Goal: Task Accomplishment & Management: Manage account settings

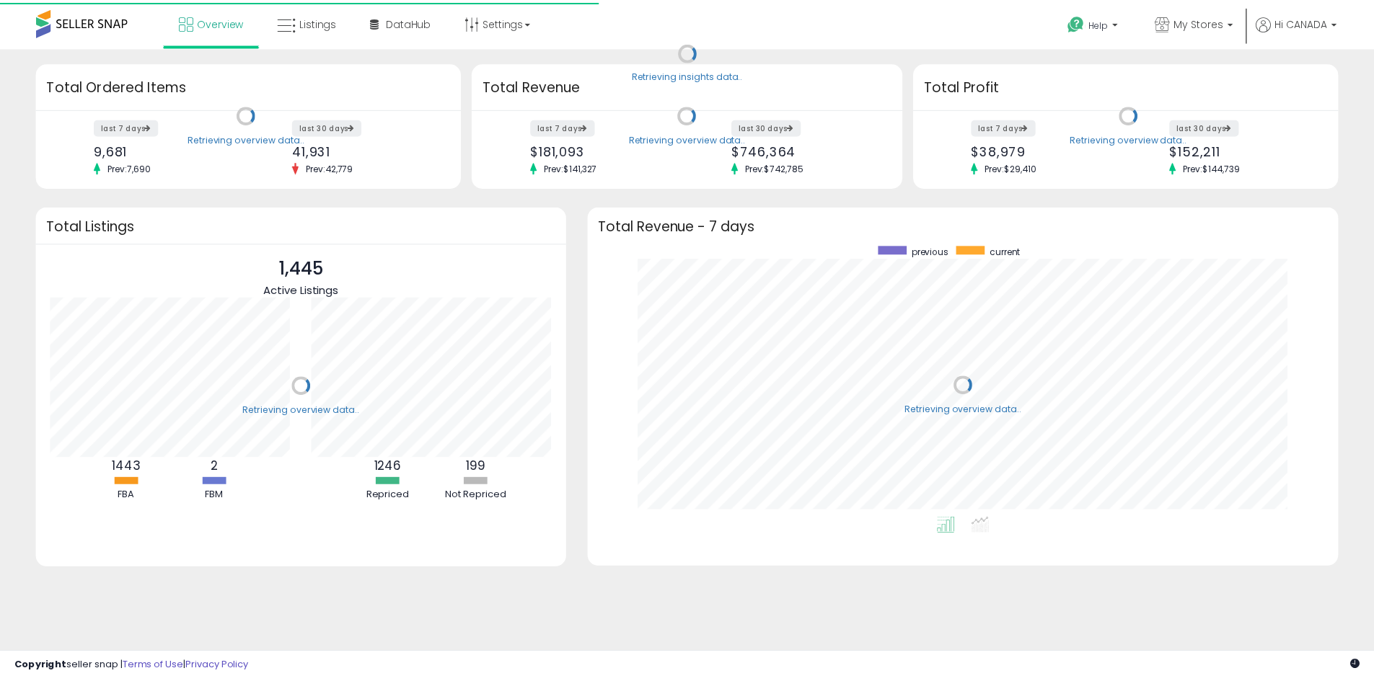
scroll to position [273, 727]
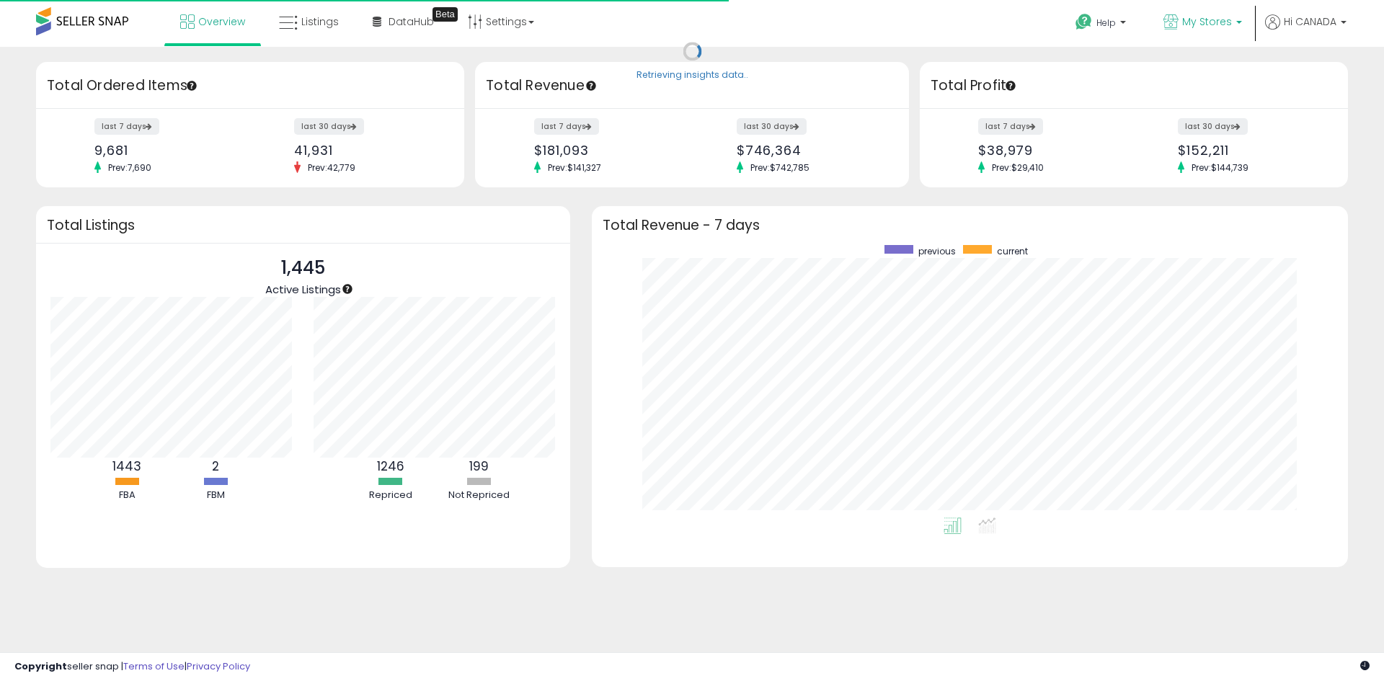
click at [1191, 25] on span "My Stores" at bounding box center [1207, 21] width 50 height 14
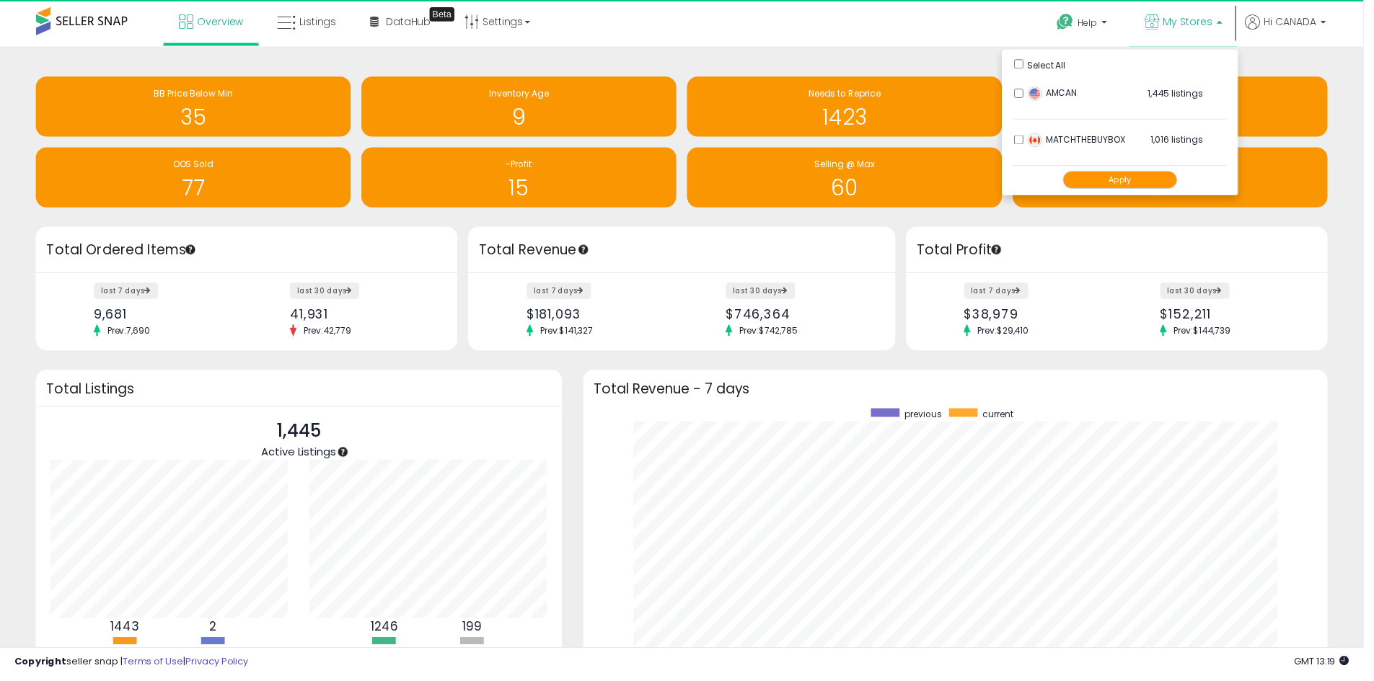
scroll to position [720735, 720287]
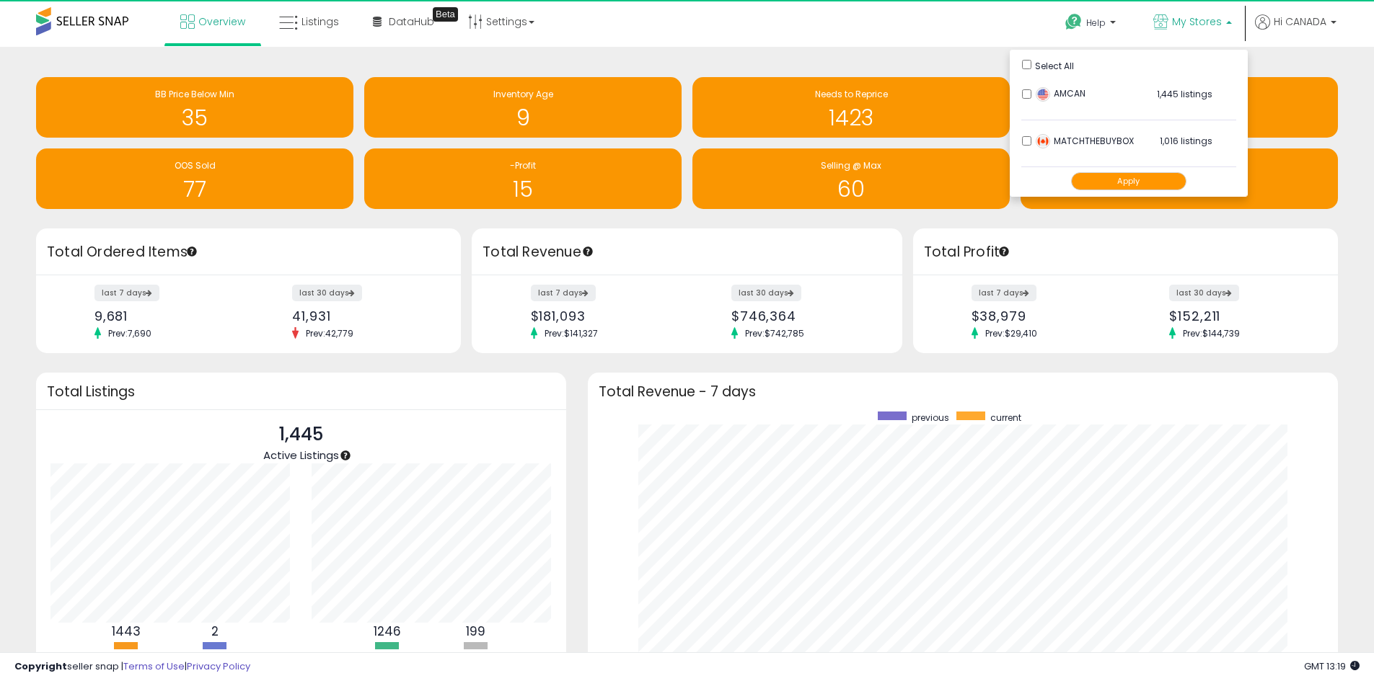
click at [1141, 185] on button "Apply" at bounding box center [1128, 181] width 115 height 18
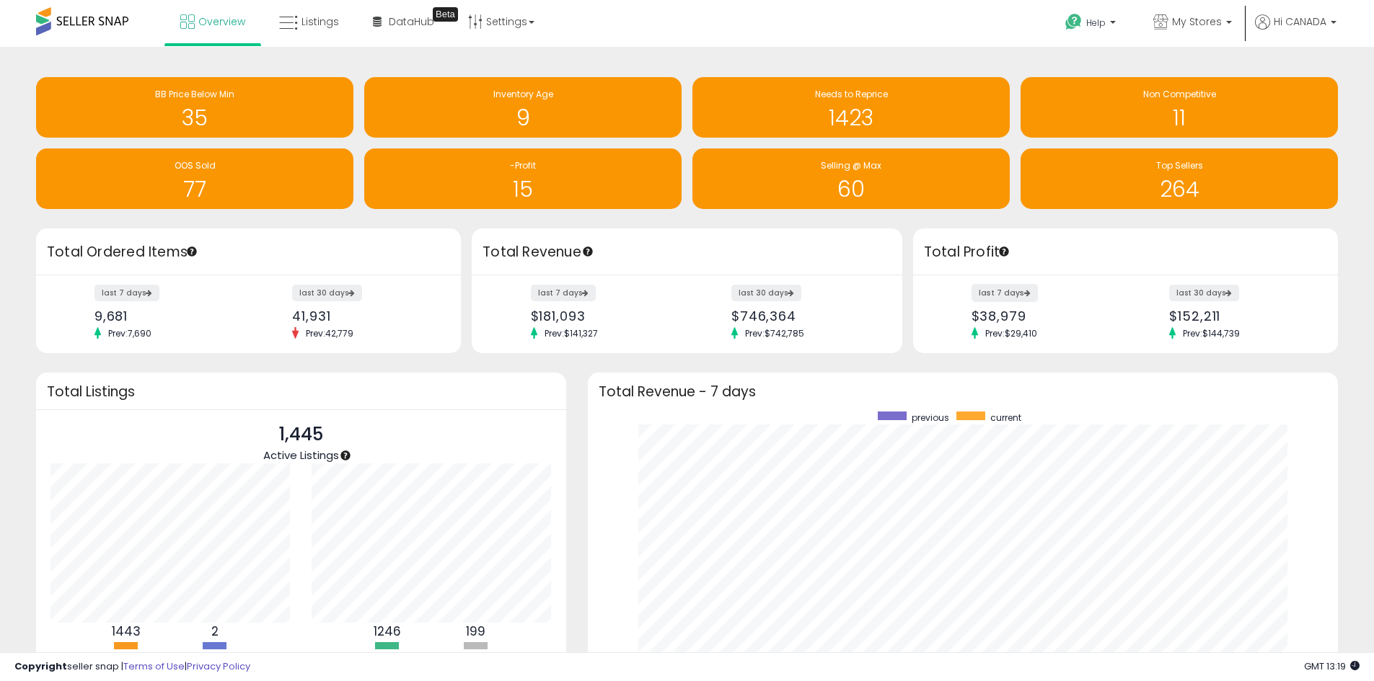
click at [1012, 290] on label "last 7 days" at bounding box center [1004, 293] width 66 height 18
click at [557, 295] on label "last 7 days" at bounding box center [564, 293] width 66 height 18
click at [1176, 25] on span "My Stores" at bounding box center [1197, 21] width 50 height 14
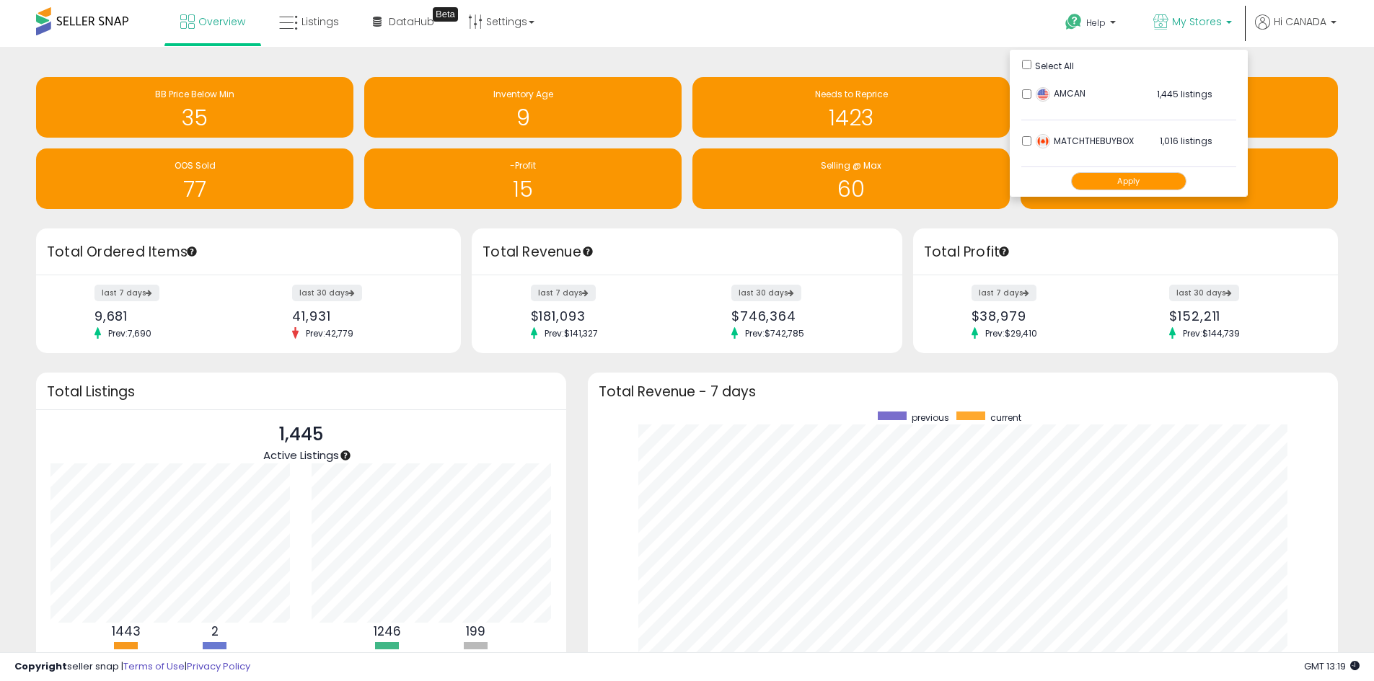
click at [1129, 187] on button "Apply" at bounding box center [1128, 181] width 115 height 18
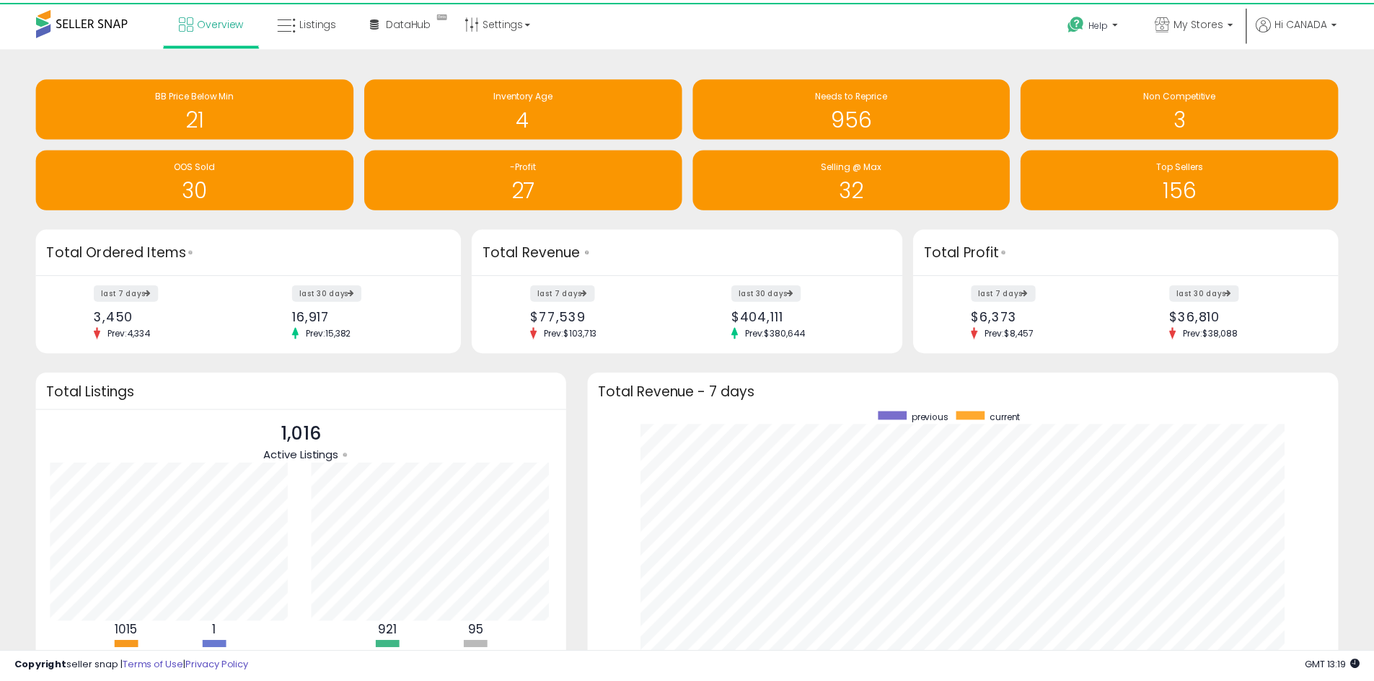
scroll to position [720735, 720287]
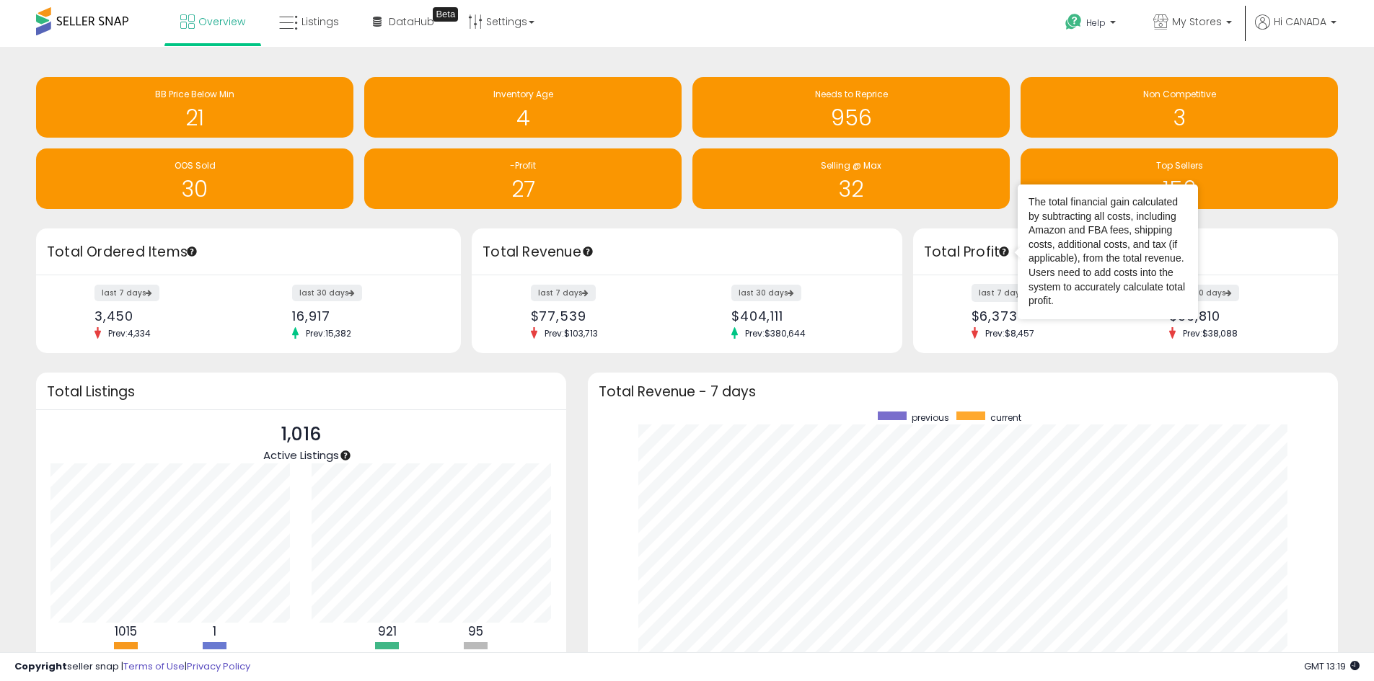
click at [1006, 296] on label "last 7 days" at bounding box center [1004, 293] width 66 height 18
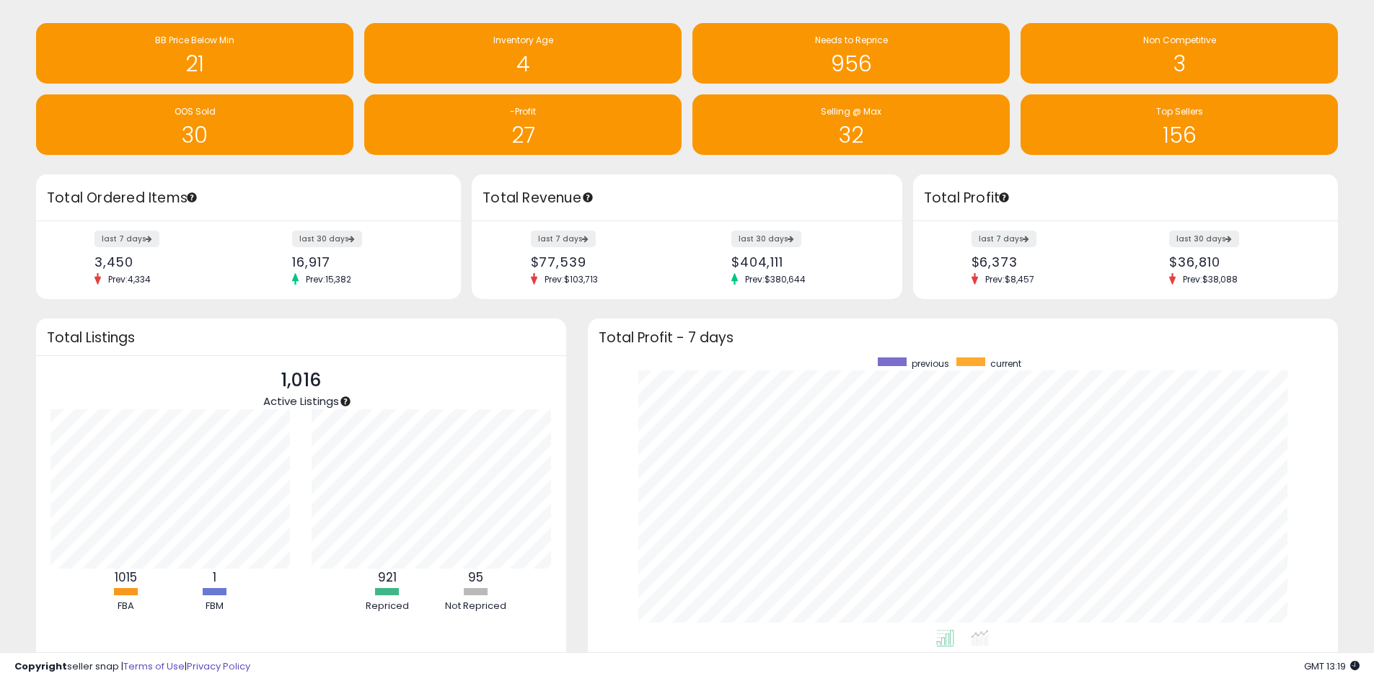
scroll to position [126, 0]
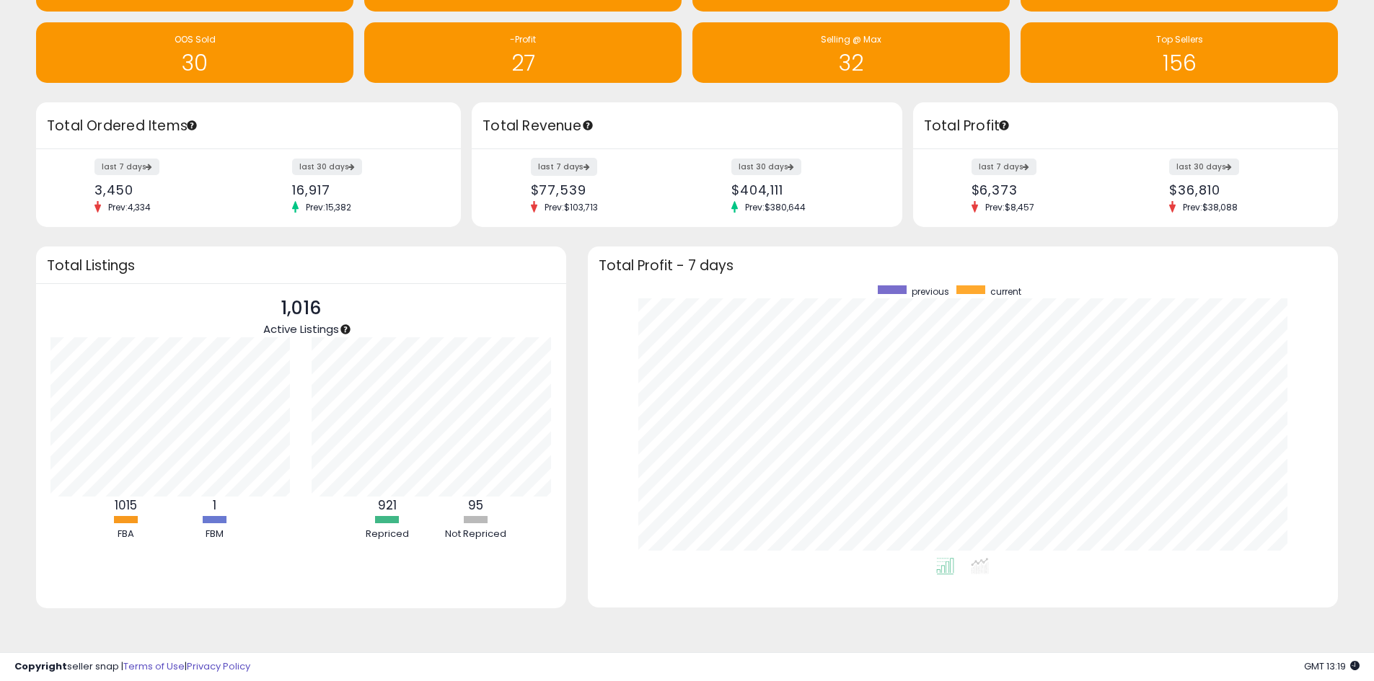
drag, startPoint x: 578, startPoint y: 171, endPoint x: 554, endPoint y: 162, distance: 25.6
click at [578, 171] on label "last 7 days" at bounding box center [564, 167] width 66 height 18
click at [565, 167] on label "last 7 days" at bounding box center [564, 167] width 66 height 18
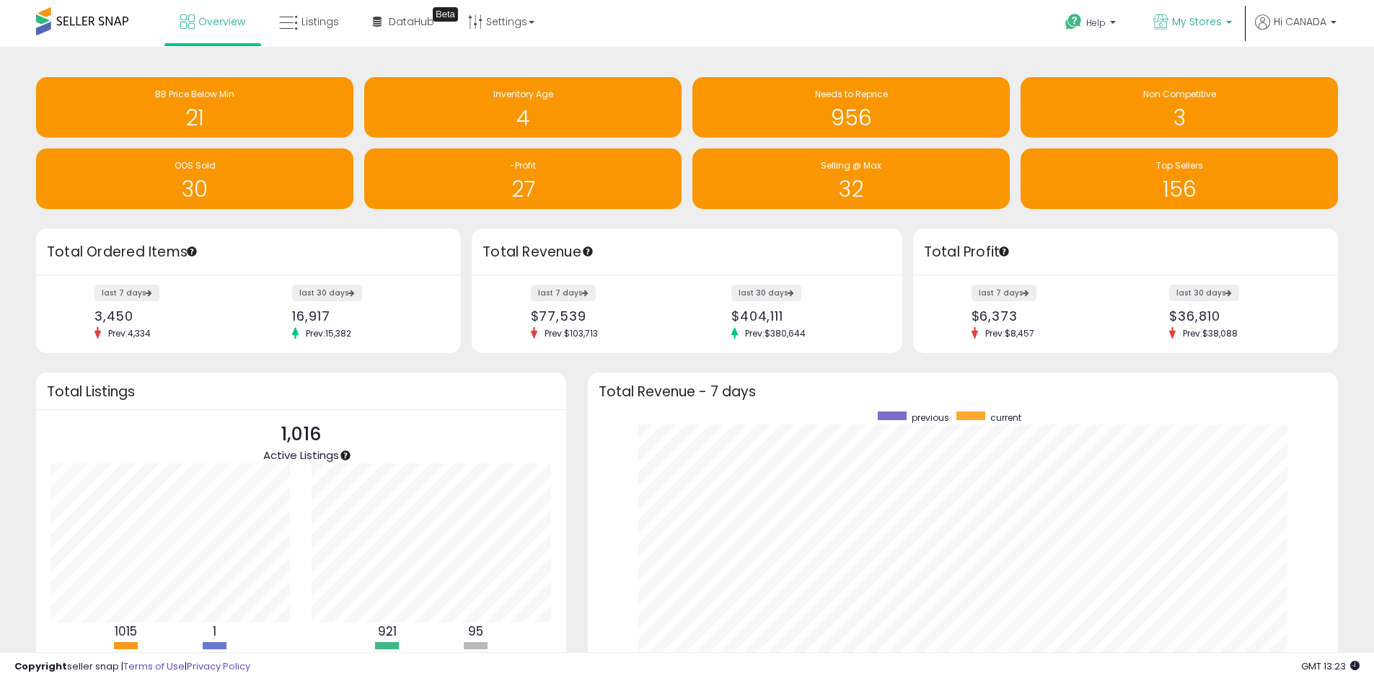
click at [1206, 19] on span "My Stores" at bounding box center [1197, 21] width 50 height 14
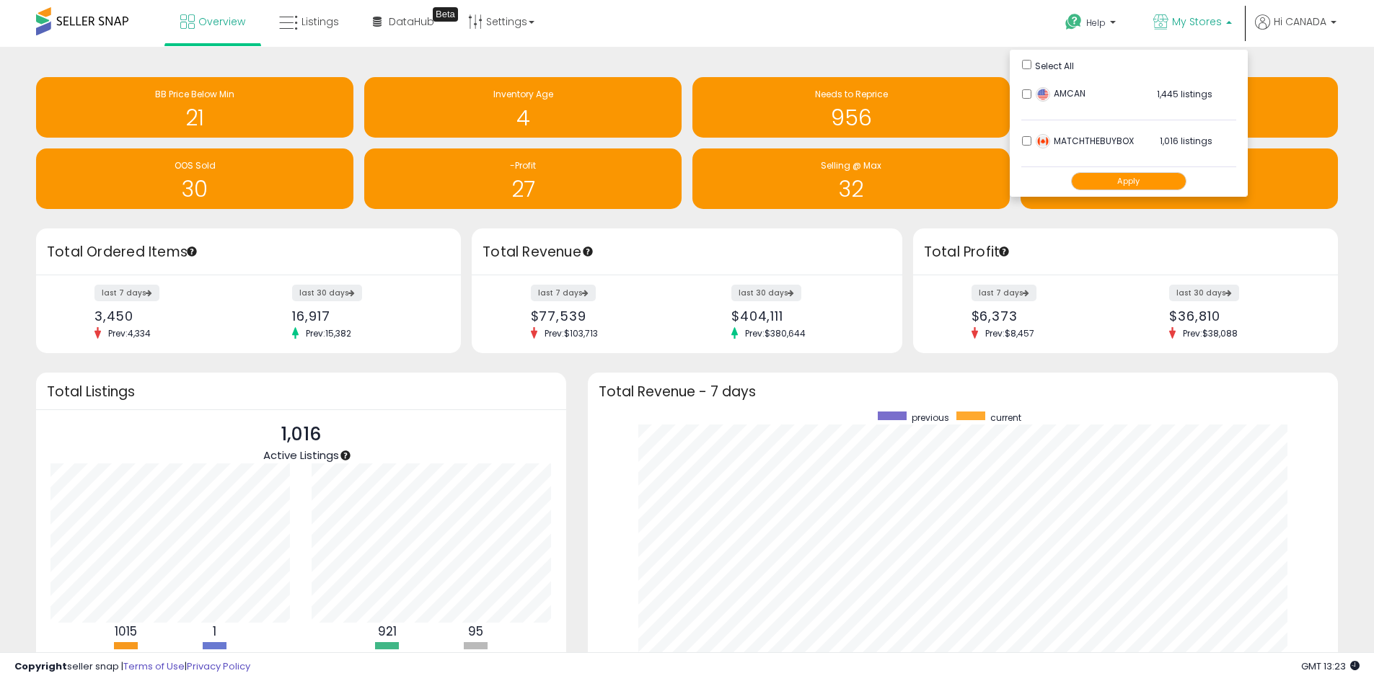
click at [1149, 177] on button "Apply" at bounding box center [1128, 181] width 115 height 18
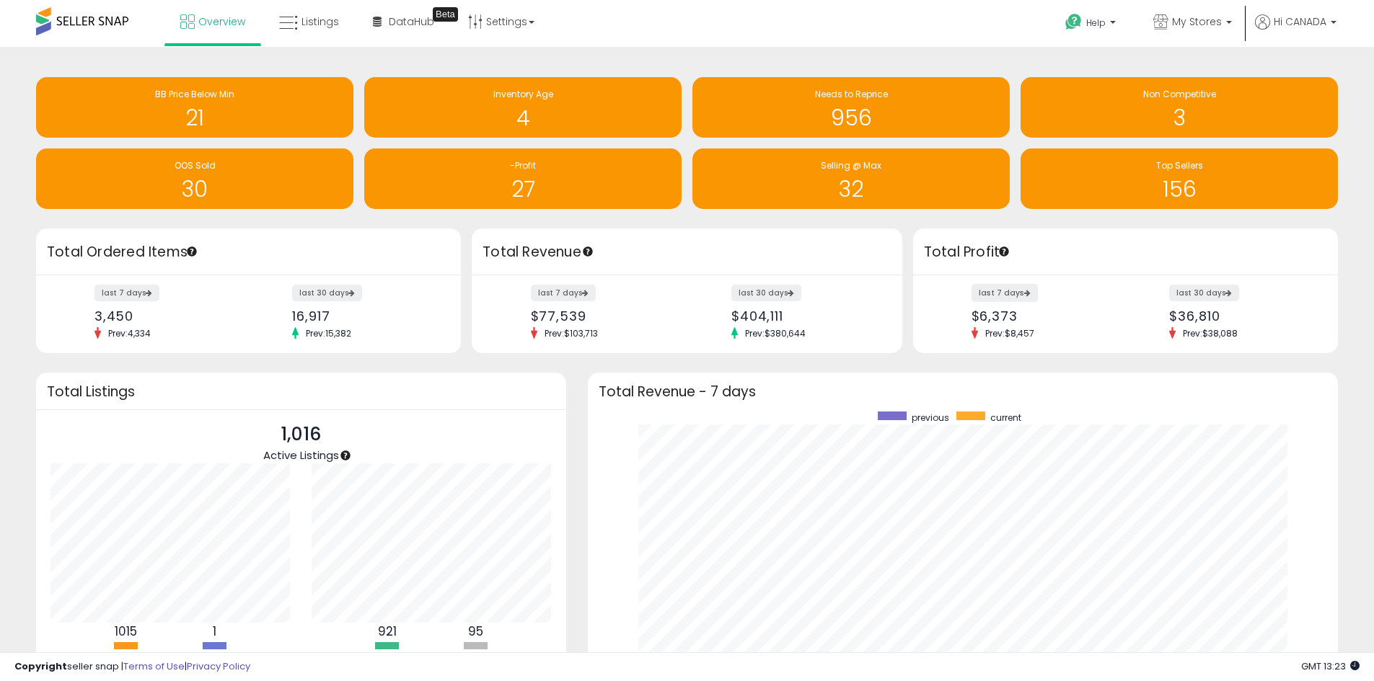
click at [1004, 291] on label "last 7 days" at bounding box center [1004, 293] width 66 height 18
click at [1193, 17] on span "My Stores" at bounding box center [1197, 21] width 50 height 14
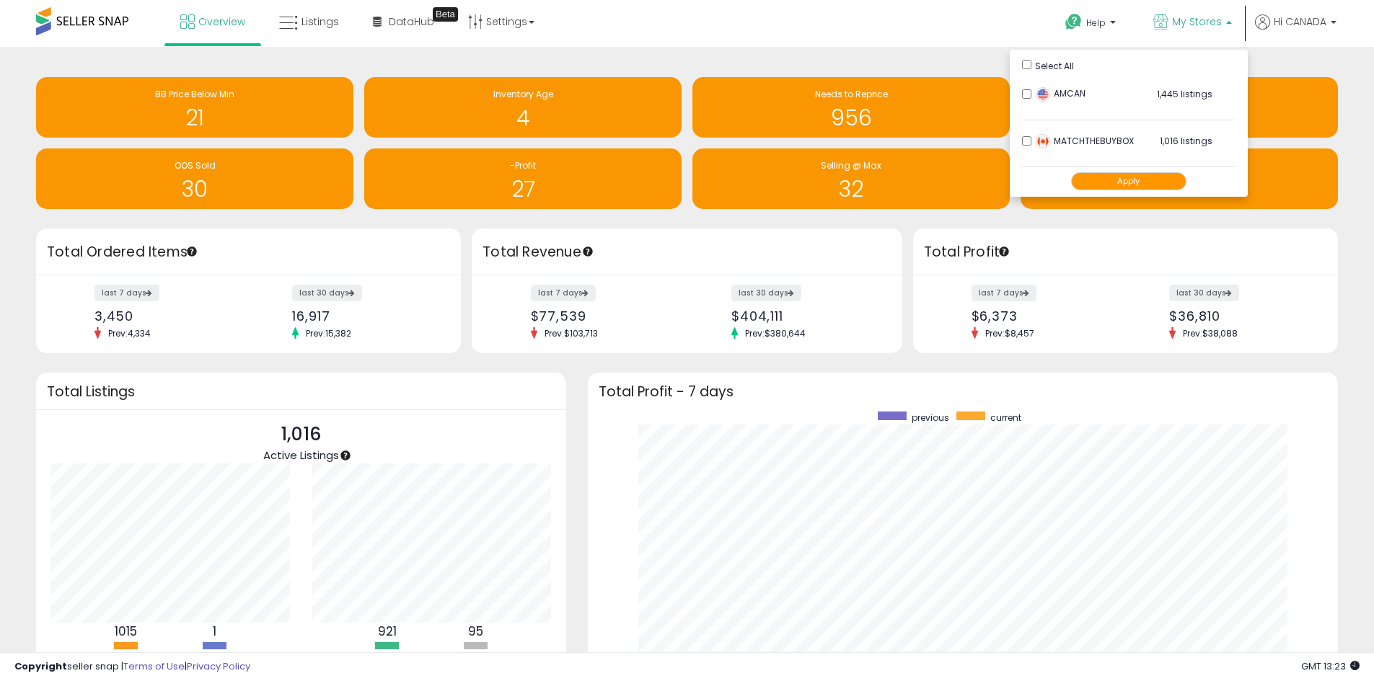
click at [817, 44] on div "Overview Listings Beta" at bounding box center [443, 30] width 908 height 61
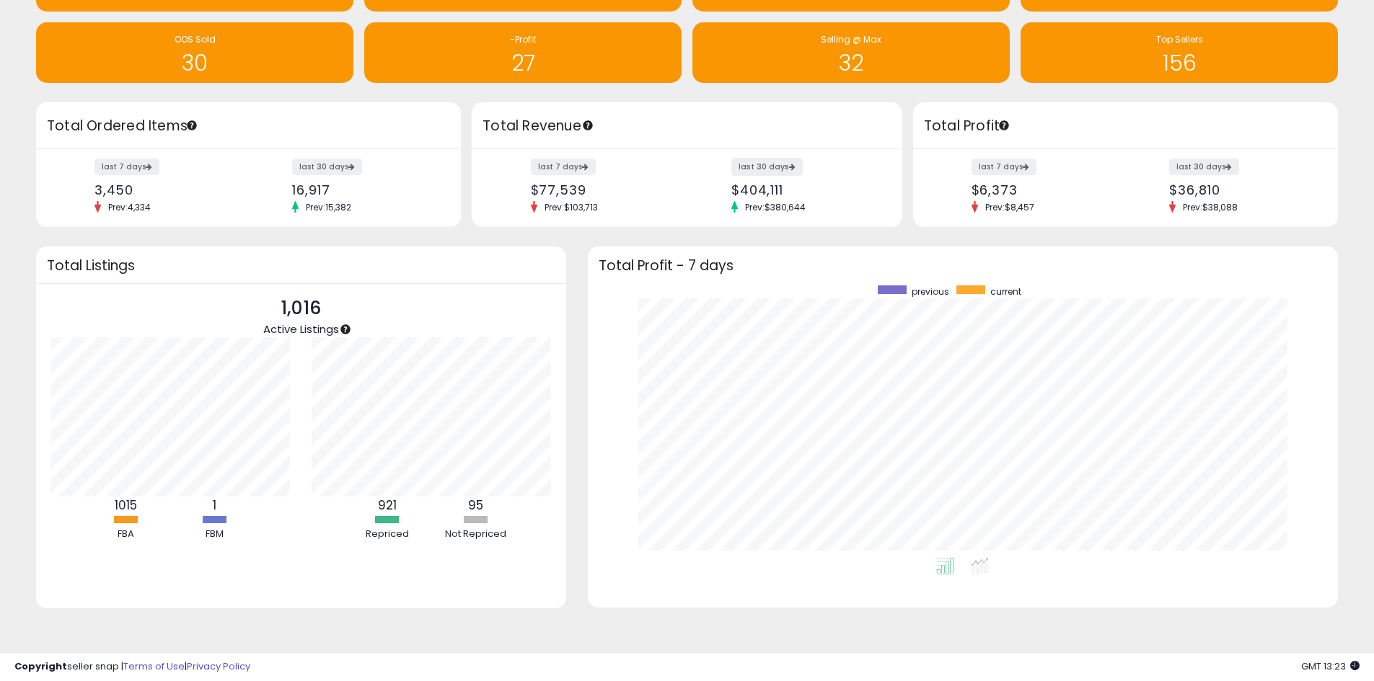
scroll to position [54, 0]
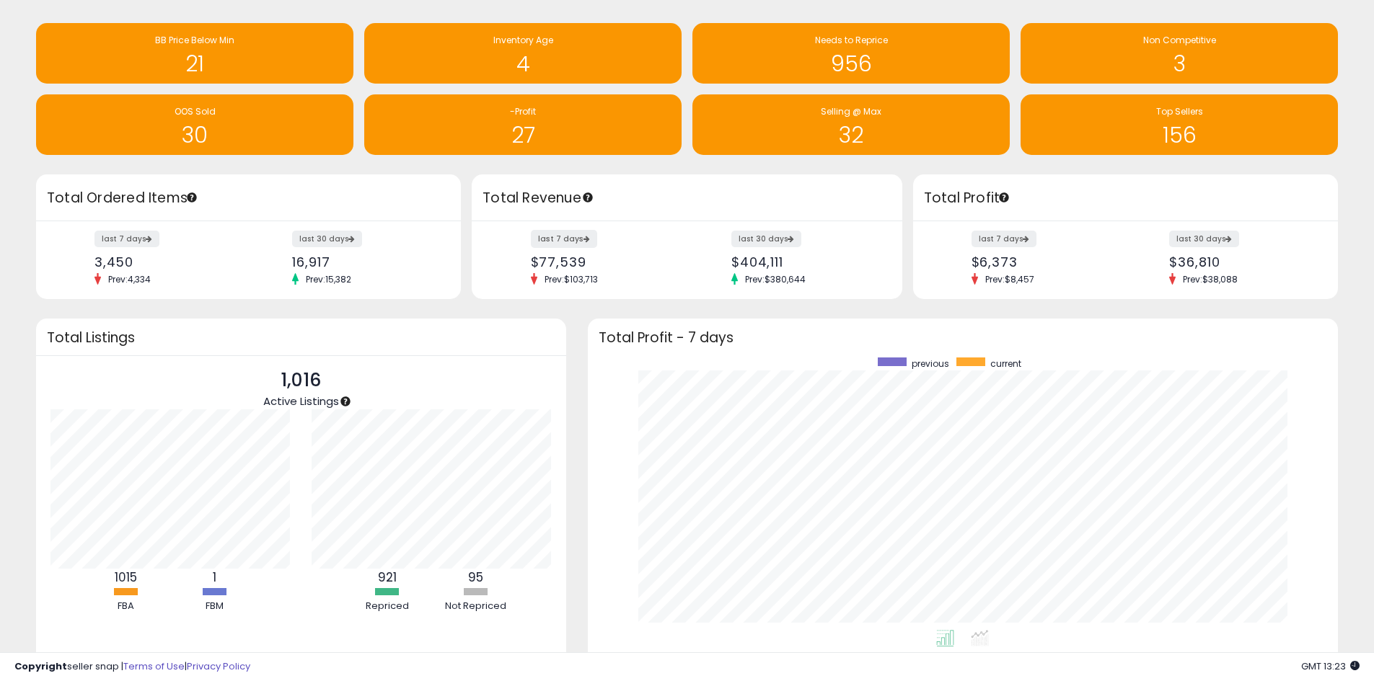
click at [564, 240] on label "last 7 days" at bounding box center [564, 239] width 66 height 18
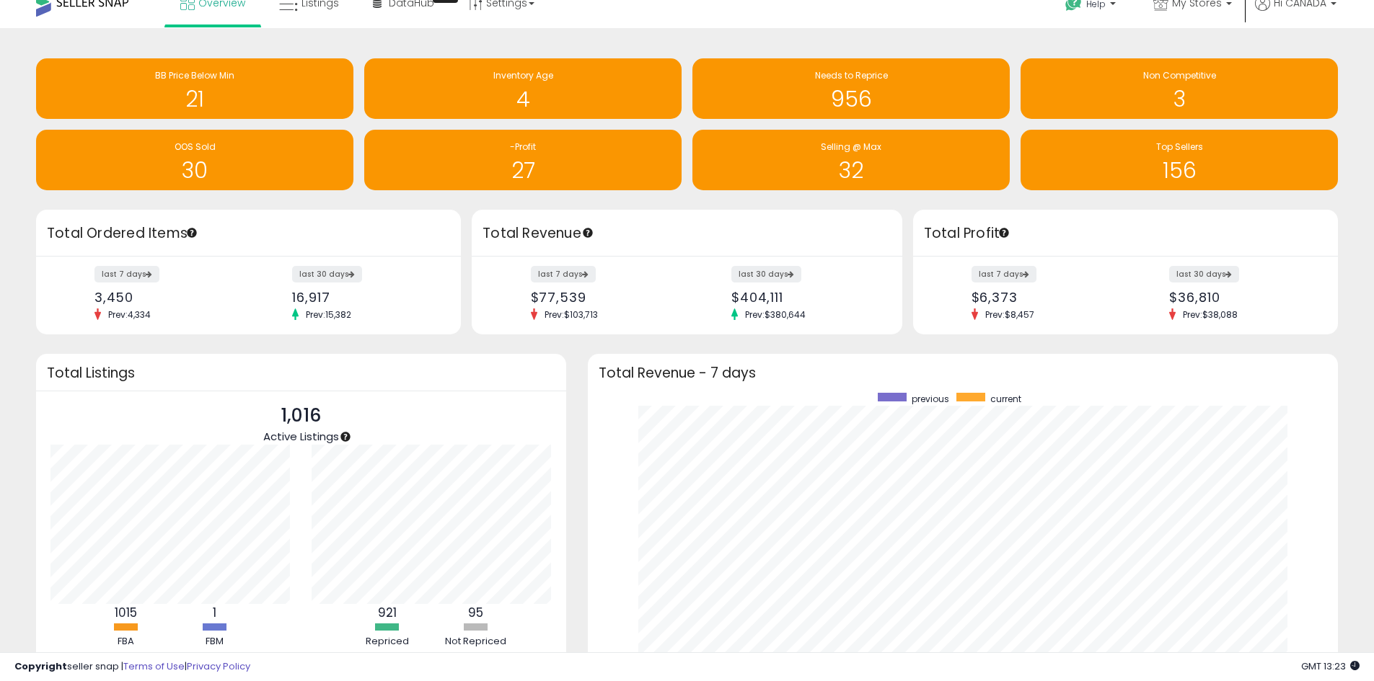
scroll to position [0, 0]
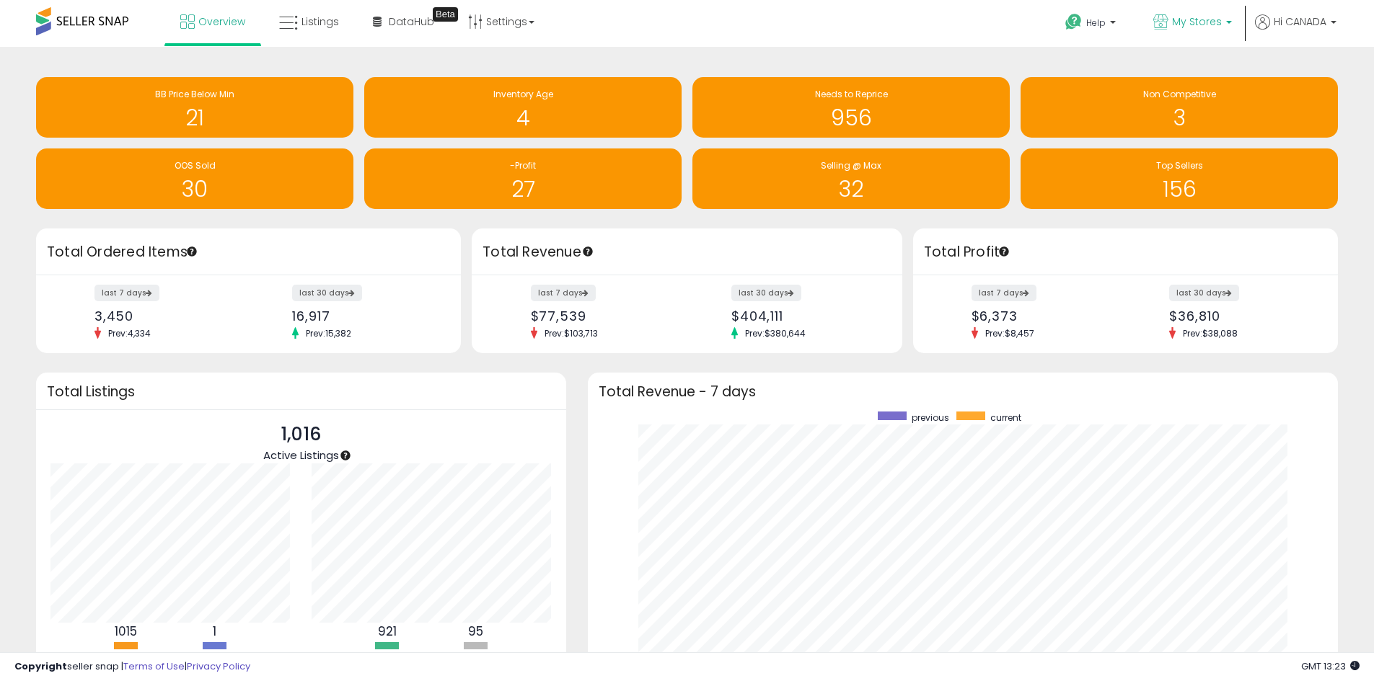
click at [1206, 22] on span "My Stores" at bounding box center [1197, 21] width 50 height 14
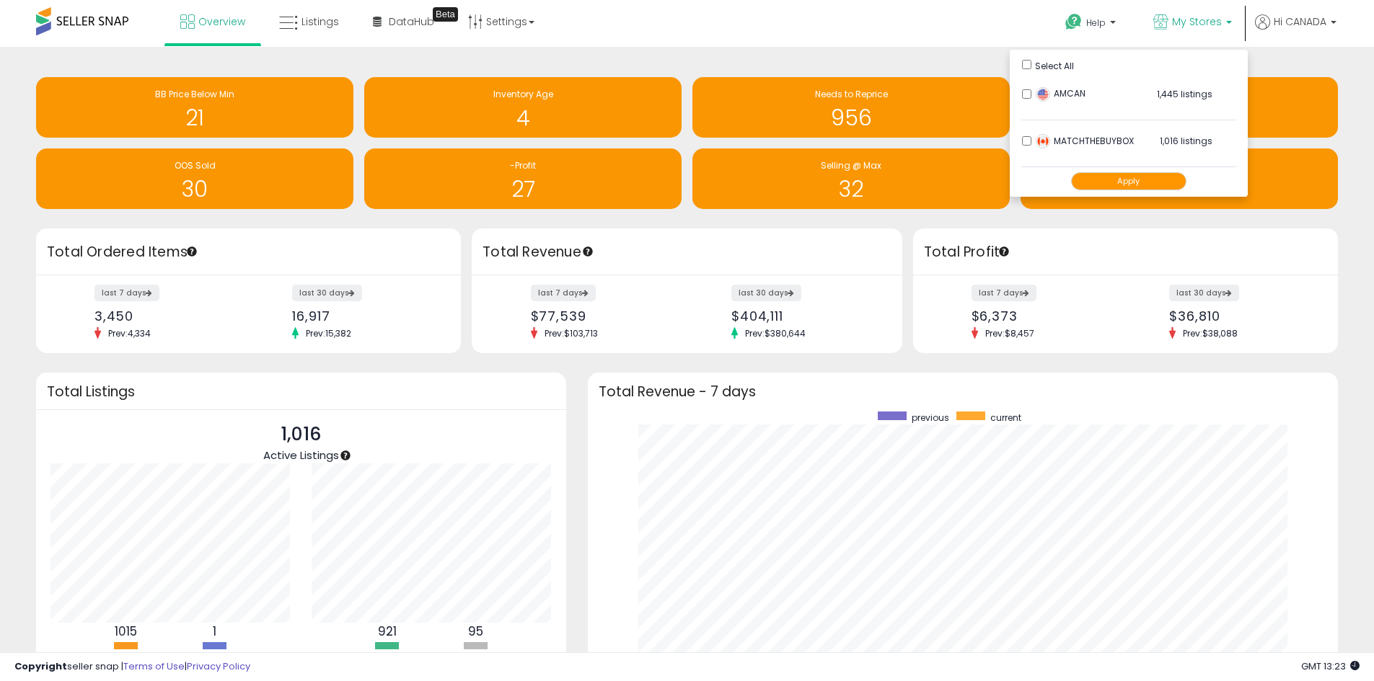
click at [1129, 182] on button "Apply" at bounding box center [1128, 181] width 115 height 18
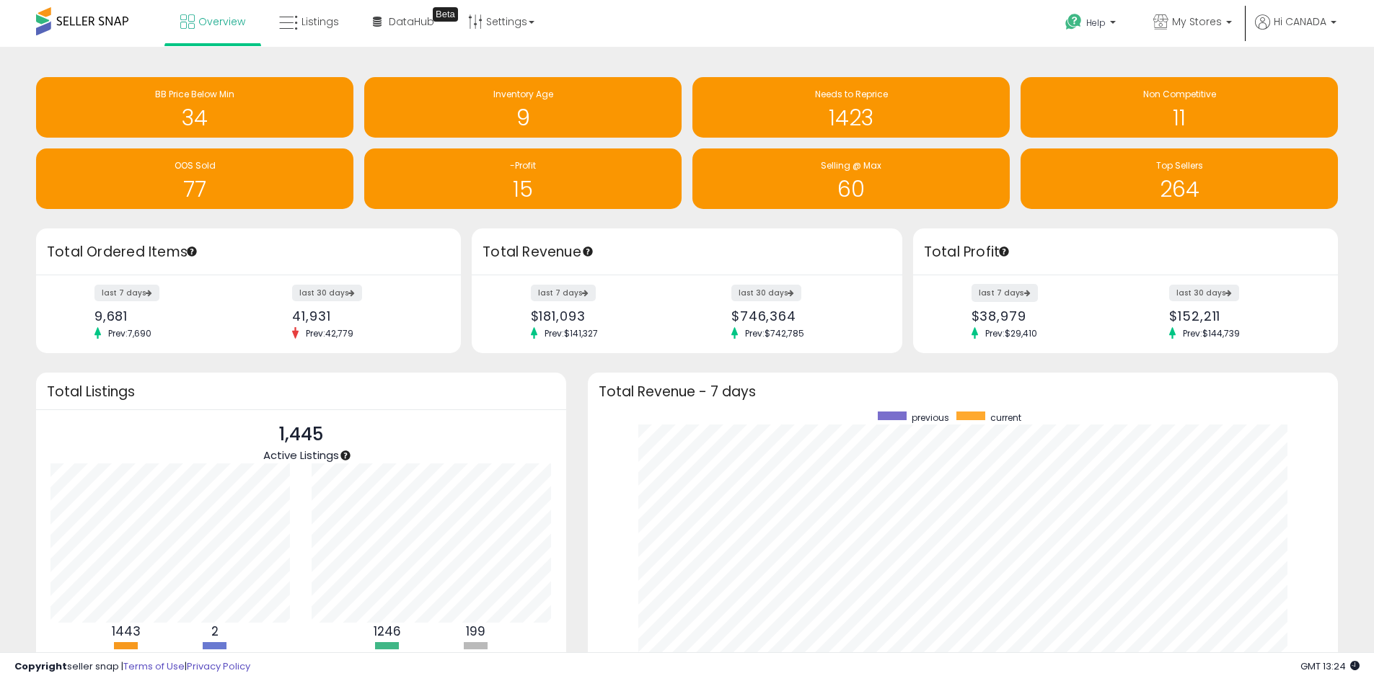
click at [1006, 293] on label "last 7 days" at bounding box center [1004, 293] width 66 height 18
click at [573, 299] on label "last 7 days" at bounding box center [564, 293] width 66 height 18
